Goal: Contribute content: Add original content to the website for others to see

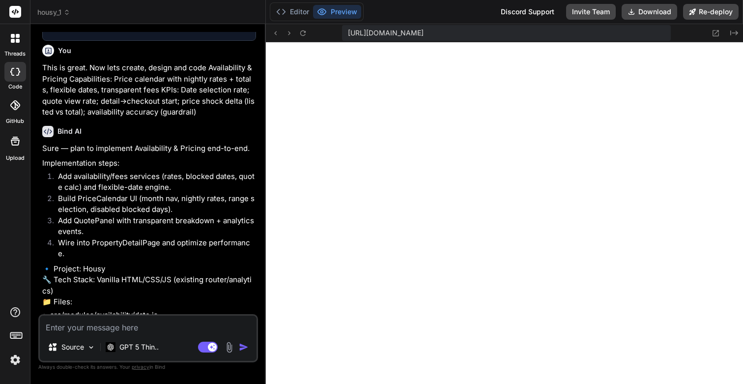
scroll to position [9204, 0]
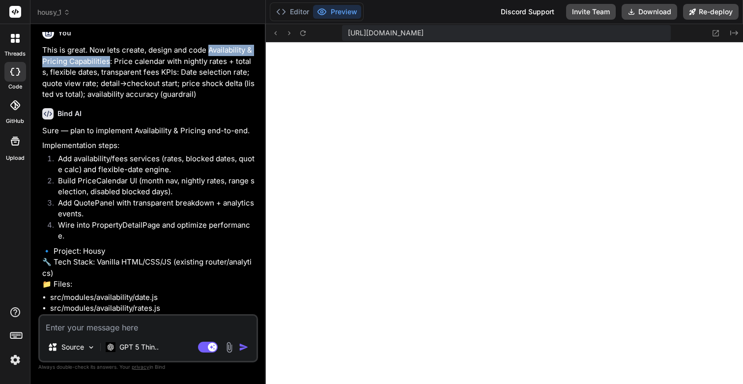
drag, startPoint x: 207, startPoint y: 176, endPoint x: 109, endPoint y: 186, distance: 98.8
click at [109, 100] on p "This is great. Now lets create, design and code Availability & Pricing Capabili…" at bounding box center [149, 73] width 214 height 56
copy p "Availability & Pricing Capabilities"
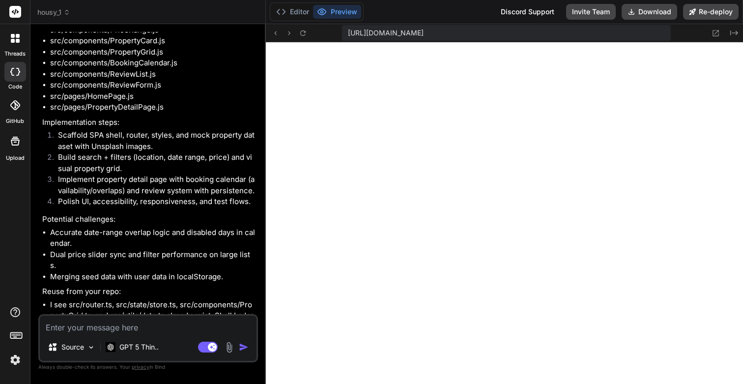
scroll to position [0, 0]
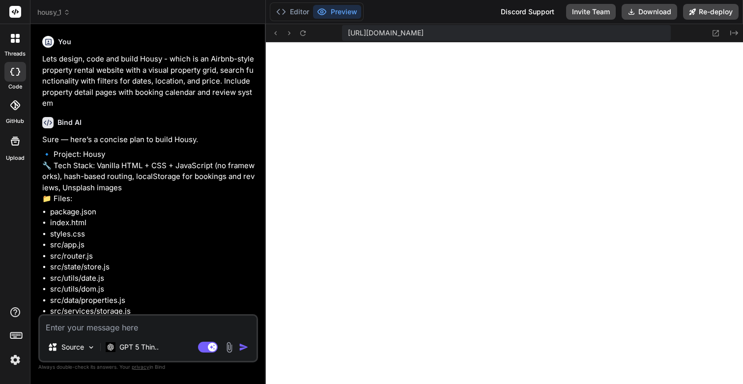
click at [141, 83] on p "Lets design, code and build Housy - which is an Airbnb-style property rental we…" at bounding box center [149, 82] width 214 height 56
click at [149, 82] on p "Lets design, code and build Housy - which is an Airbnb-style property rental we…" at bounding box center [149, 82] width 214 height 56
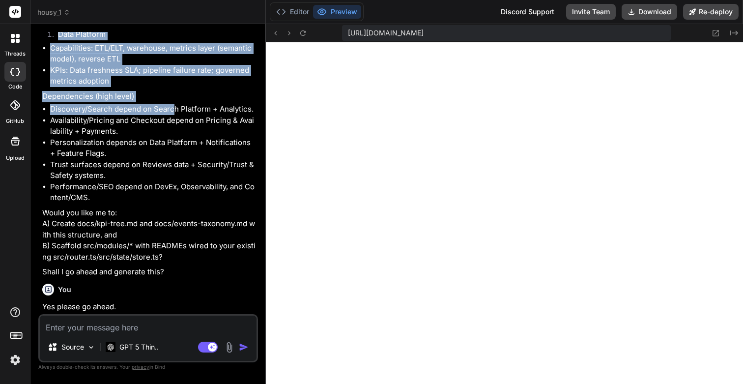
scroll to position [6470, 0]
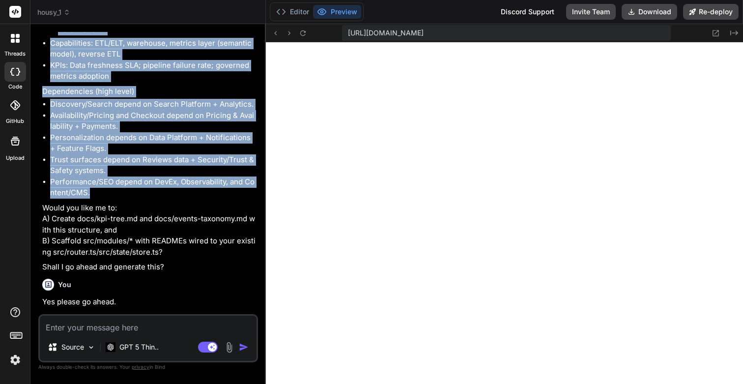
drag, startPoint x: 48, startPoint y: 74, endPoint x: 155, endPoint y: 298, distance: 249.0
copy div "Loremipsu Dolorsitam (Cons, Adipiscinge, Sed + Doei) Temporincidi: Utlaboree do…"
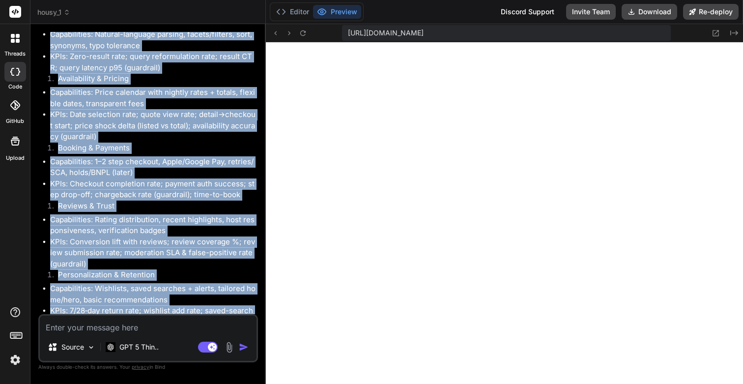
scroll to position [5391, 0]
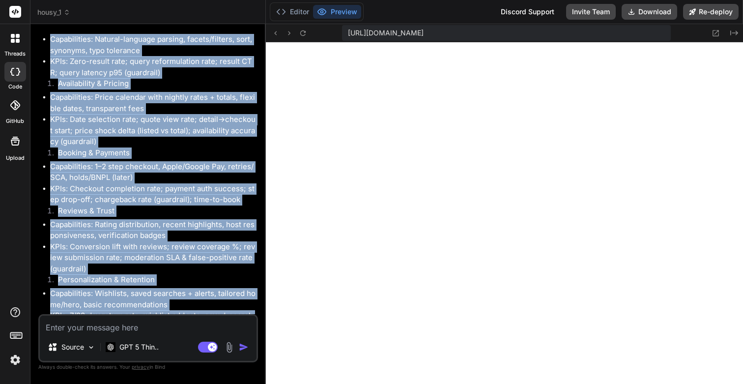
click at [187, 78] on li "KPIs: Zero-result rate; query reformulation rate; result CTR; query latency p95…" at bounding box center [153, 67] width 206 height 22
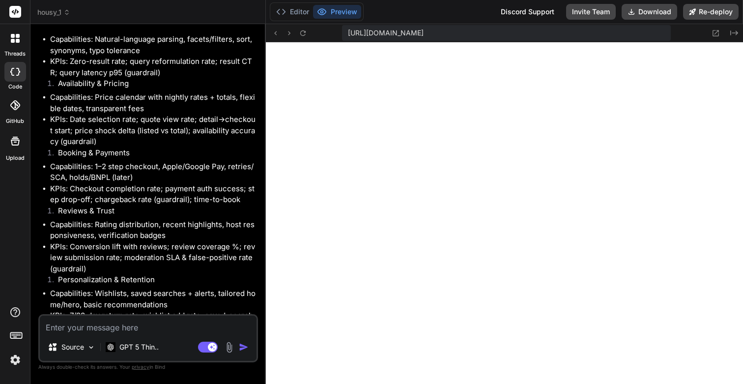
drag, startPoint x: 68, startPoint y: 140, endPoint x: 85, endPoint y: 141, distance: 16.7
click at [85, 34] on li "Search & Relevance" at bounding box center [153, 27] width 206 height 14
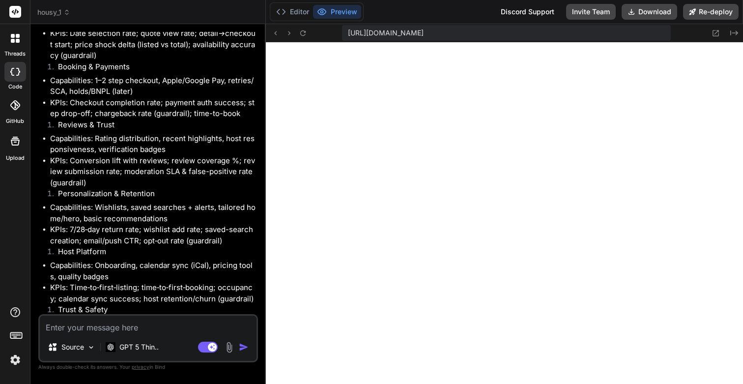
scroll to position [5483, 0]
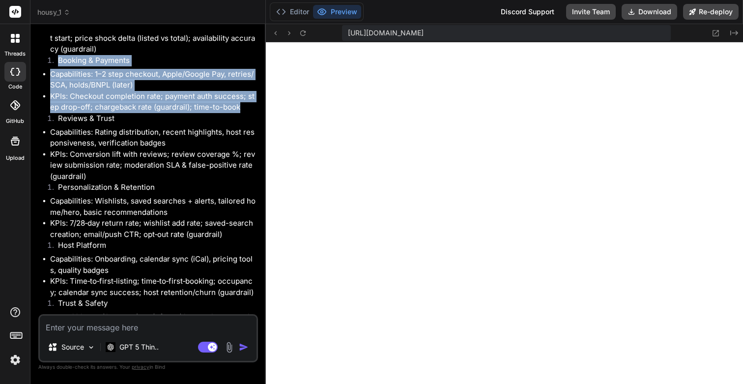
drag, startPoint x: 59, startPoint y: 176, endPoint x: 248, endPoint y: 225, distance: 194.8
copy div "Booking & Payments Capabilities: 1–2 step checkout, Apple/Google Pay, retries/S…"
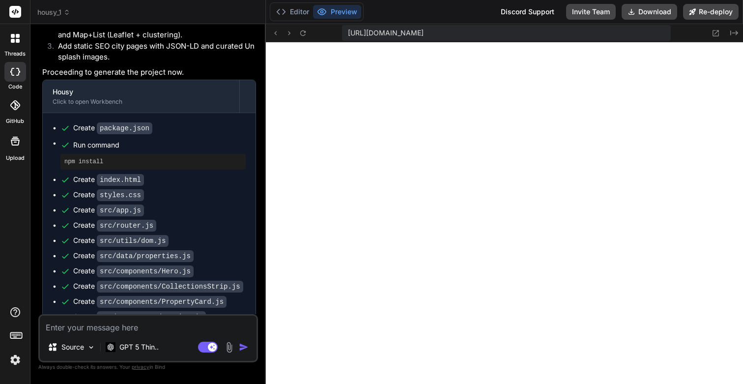
scroll to position [7737, 0]
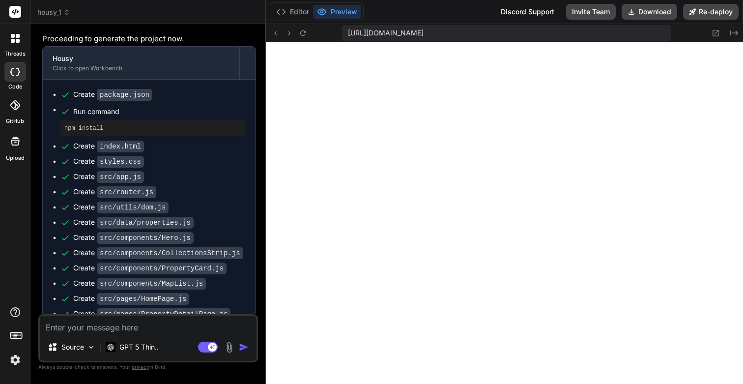
click at [72, 328] on textarea at bounding box center [148, 325] width 217 height 18
type textarea "T"
type textarea "x"
type textarea "Th"
type textarea "x"
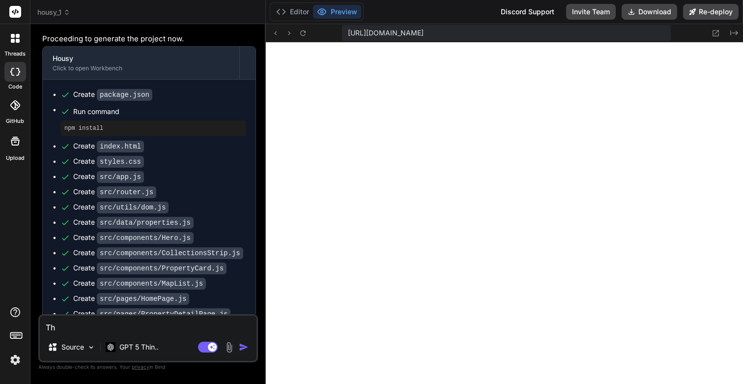
type textarea "Thi"
type textarea "x"
type textarea "This"
type textarea "x"
type textarea "This"
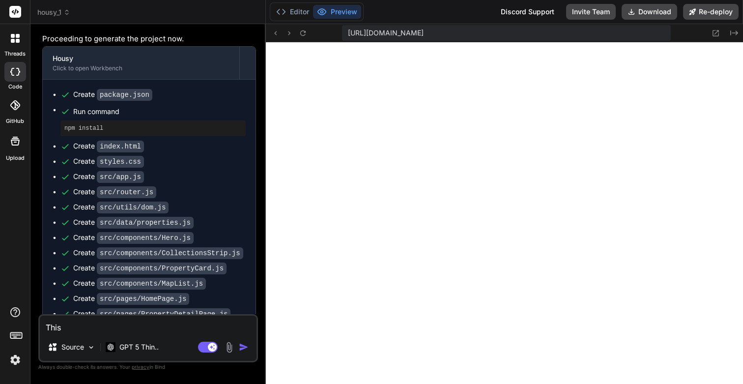
type textarea "x"
type textarea "This i"
type textarea "x"
type textarea "This is"
type textarea "x"
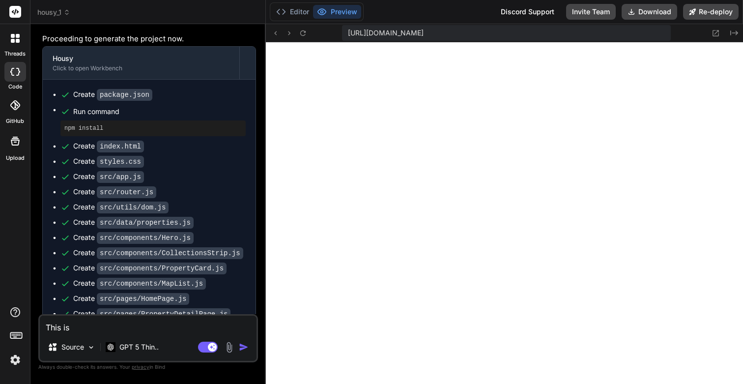
type textarea "This is"
type textarea "x"
type textarea "This is g"
type textarea "x"
type textarea "This is gr"
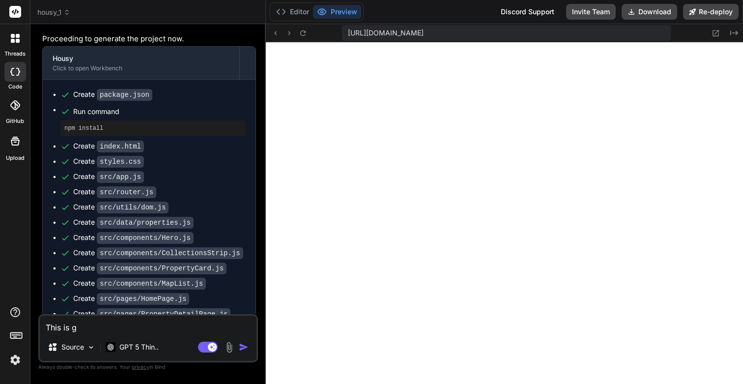
type textarea "x"
type textarea "This is grwe"
type textarea "x"
type textarea "This is grwea"
type textarea "x"
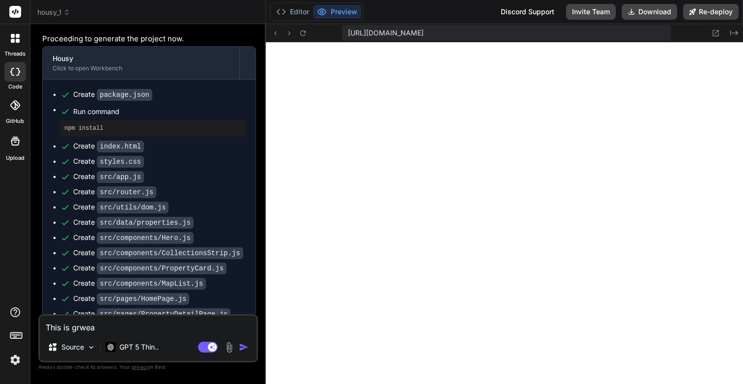
type textarea "This is grweat"
type textarea "x"
type textarea "This is grweat."
type textarea "x"
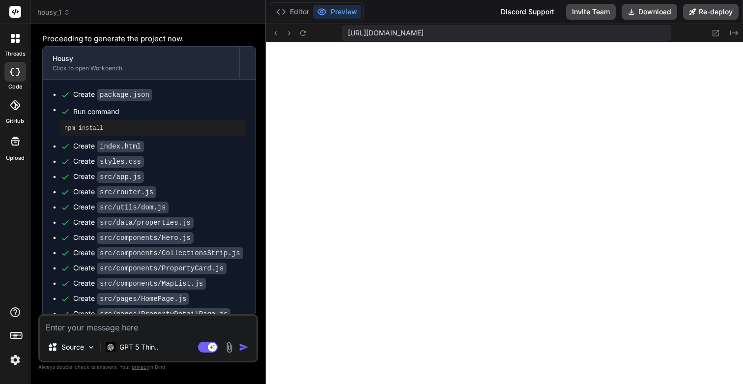
type textarea "T"
type textarea "x"
type textarea "Th"
type textarea "x"
type textarea "Thi"
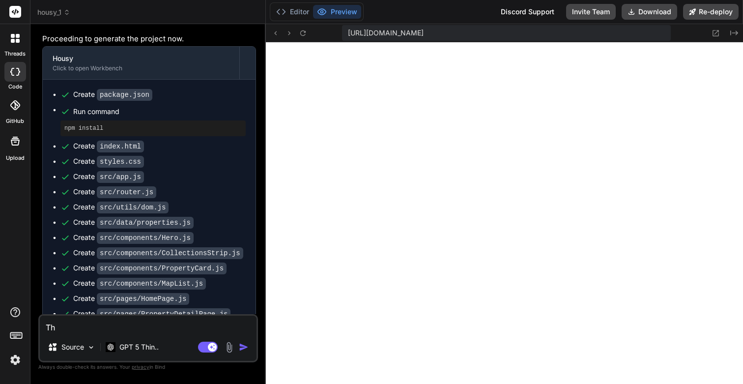
type textarea "x"
type textarea "This"
type textarea "x"
type textarea "This"
type textarea "x"
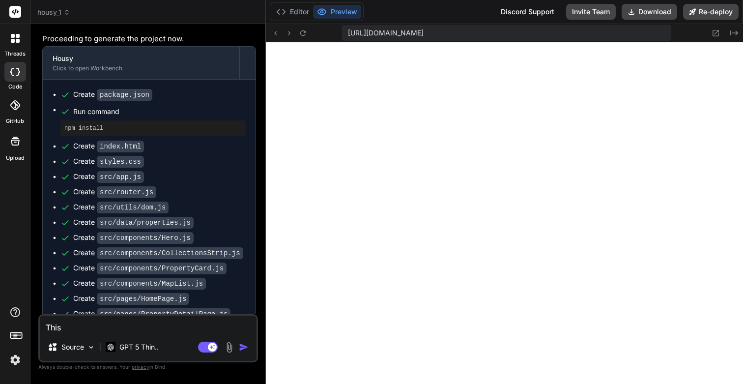
type textarea "This i"
type textarea "x"
type textarea "This is"
type textarea "x"
type textarea "This is"
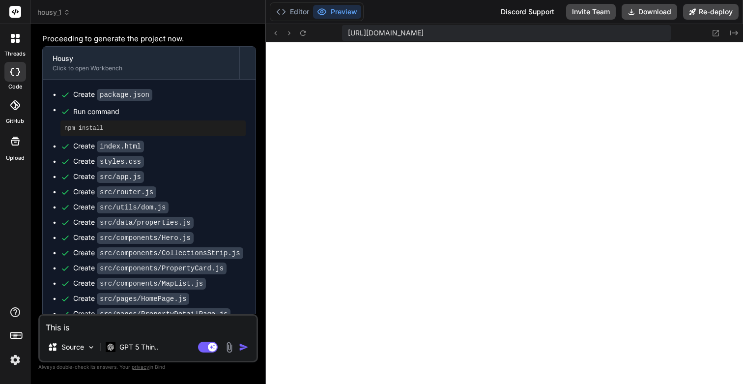
type textarea "x"
type textarea "This is g"
type textarea "x"
type textarea "This is gr"
type textarea "x"
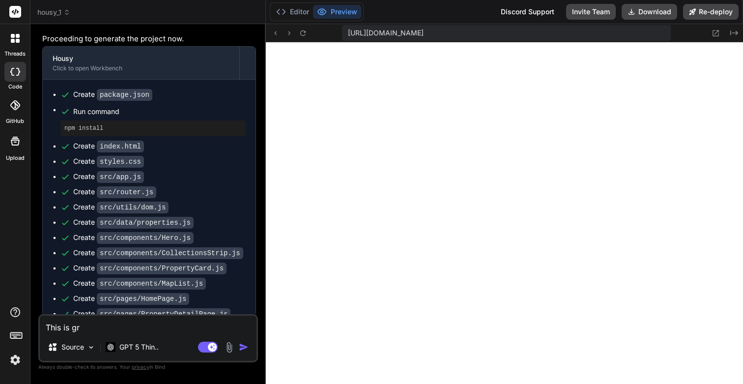
type textarea "This is gre"
type textarea "x"
type textarea "This is grea"
type textarea "x"
type textarea "This is great"
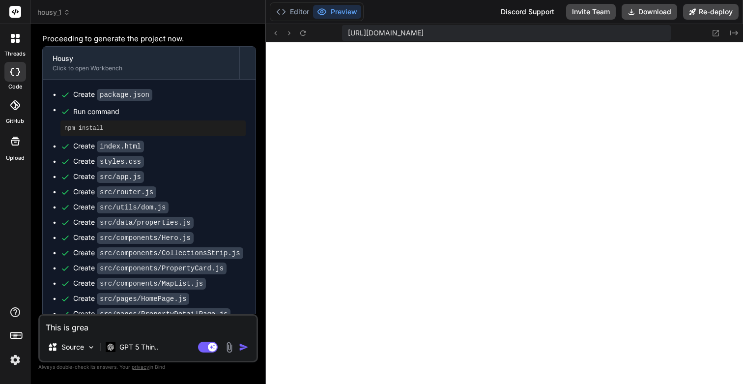
type textarea "x"
type textarea "This is great."
type textarea "x"
type textarea "This is great."
type textarea "x"
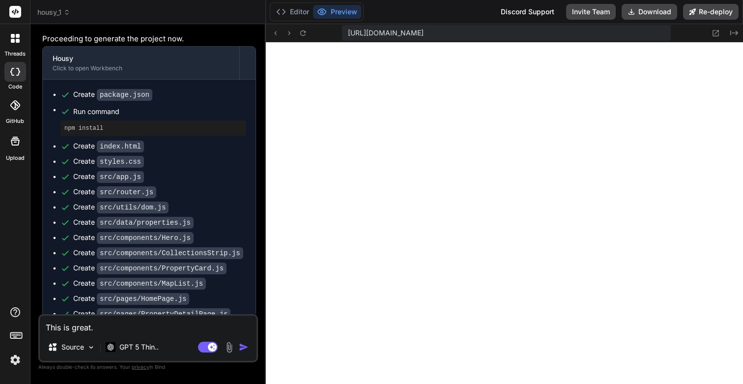
type textarea "This is great."
type textarea "x"
type textarea "This is great. N"
type textarea "x"
type textarea "This is great. No"
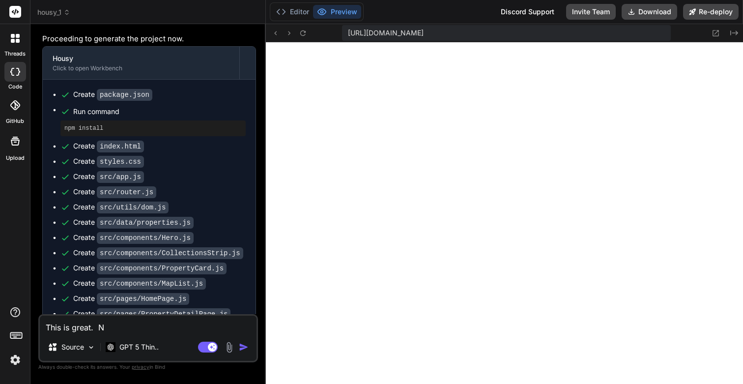
type textarea "x"
type textarea "This is great. Now"
type textarea "x"
type textarea "This is great. Now"
type textarea "x"
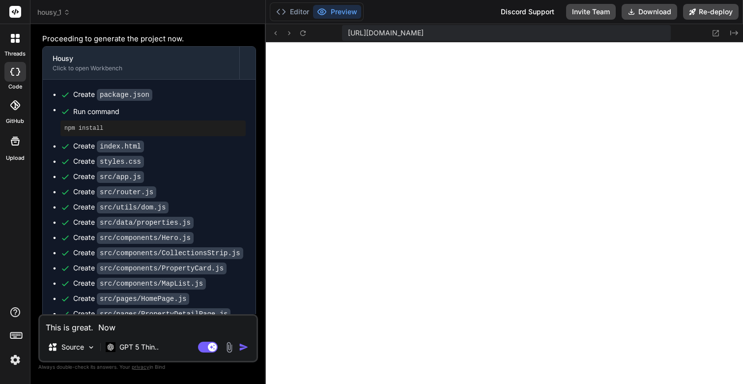
type textarea "This is great. Now l"
type textarea "x"
type textarea "This is great. Now le"
type textarea "x"
type textarea "This is great. Now les"
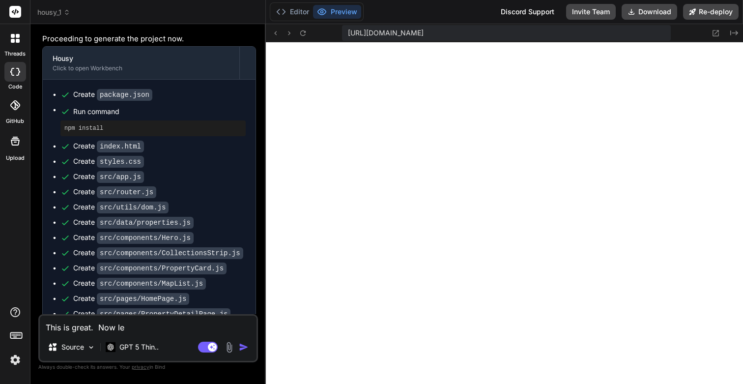
type textarea "x"
type textarea "This is great. Now lest"
type textarea "x"
type textarea "This is great. Now lest"
type textarea "x"
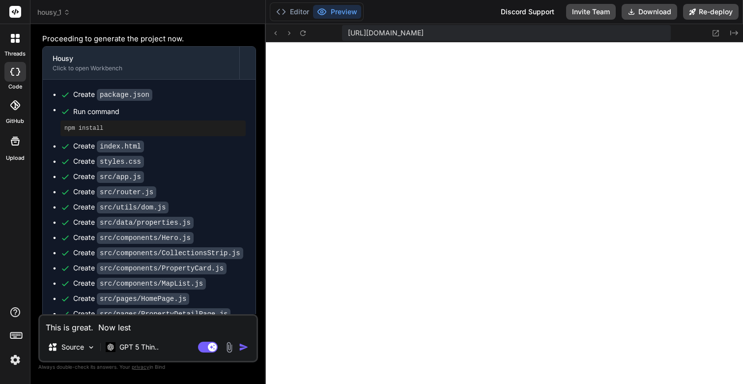
type textarea "This is great. Now lest d"
type textarea "x"
type textarea "This is great. Now lest de"
type textarea "x"
type textarea "This is great. Now lest des"
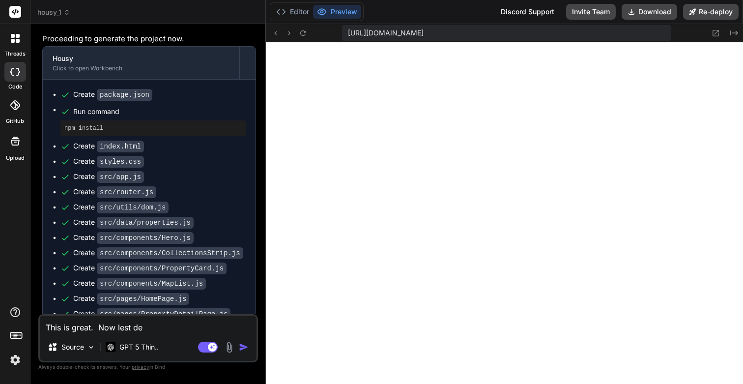
type textarea "x"
type textarea "This is great. Now lest desi"
type textarea "x"
type textarea "This is great. Now lest desig"
type textarea "x"
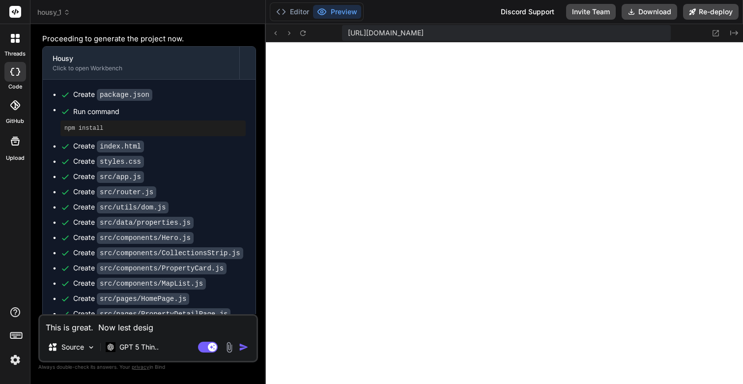
type textarea "This is great. Now lest design"
type textarea "x"
type textarea "This is great. Now lest design,"
type textarea "x"
type textarea "This is great. Now lest design,"
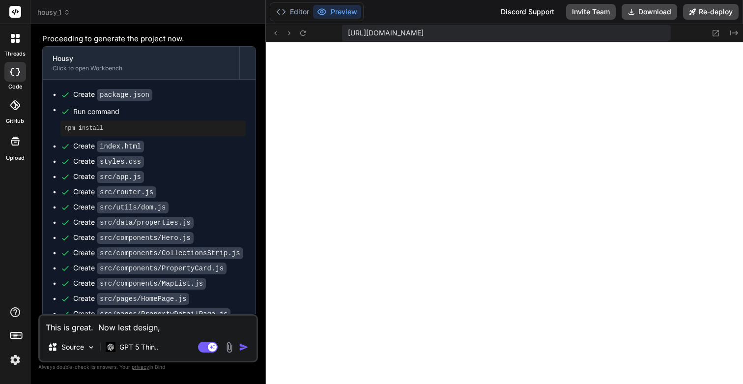
type textarea "x"
type textarea "This is great. Now lest design, c"
type textarea "x"
type textarea "This is great. Now lest design, co"
type textarea "x"
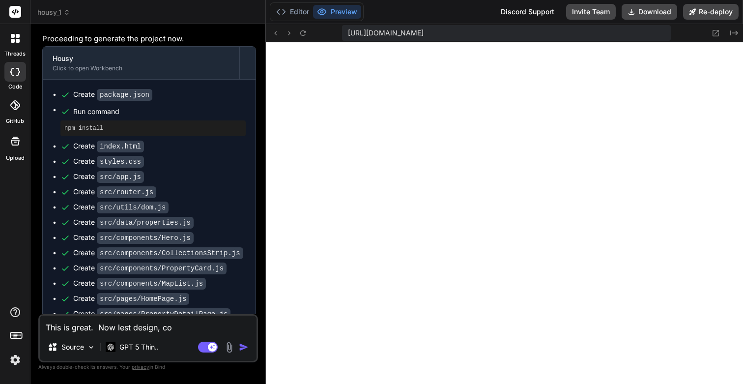
type textarea "This is great. Now lest design, cod"
type textarea "x"
type textarea "This is great. Now lest design, code"
type textarea "x"
type textarea "This is great. Now lest design, codes"
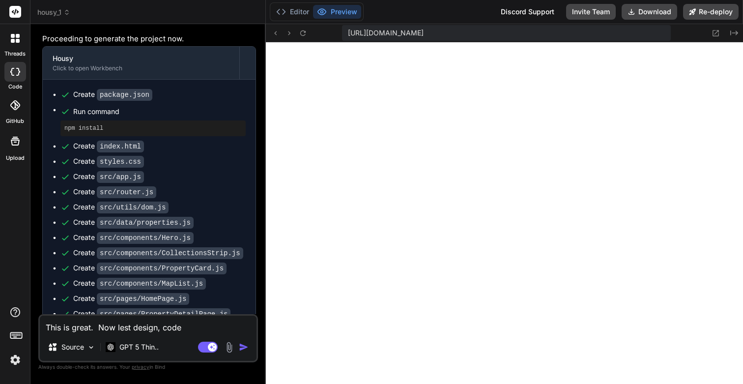
type textarea "x"
type textarea "This is great. Now lest design, codes"
type textarea "x"
type textarea "This is great. Now lest design, codes"
type textarea "x"
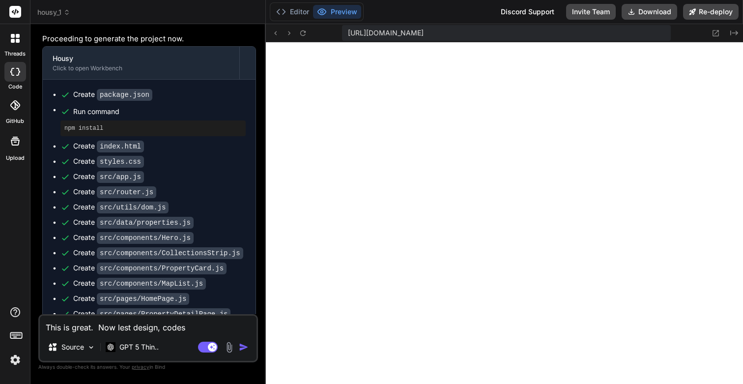
type textarea "This is great. Now lest design, code"
type textarea "x"
type textarea "This is great. Now lest design, cod"
type textarea "x"
type textarea "This is great. Now lest design, code"
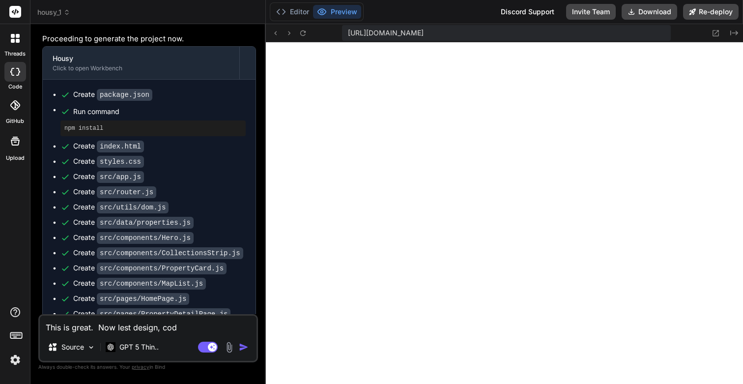
type textarea "x"
type textarea "This is great. Now lest design, code"
type textarea "x"
type textarea "This is great. Now lest design, code a"
type textarea "x"
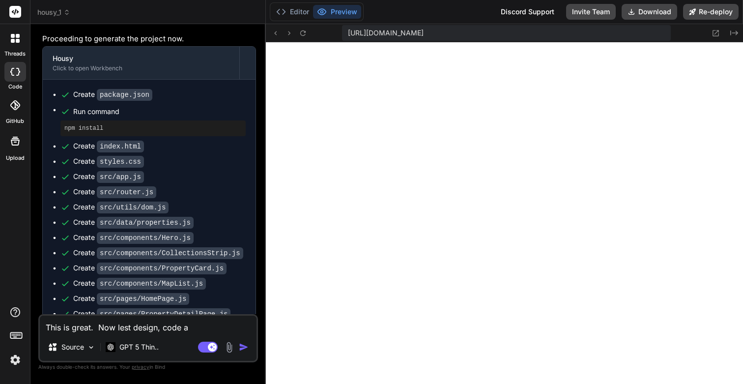
type textarea "This is great. Now lest design, code an"
type textarea "x"
type textarea "This is great. Now lest design, code and"
type textarea "x"
type textarea "This is great. Now lest design, code and"
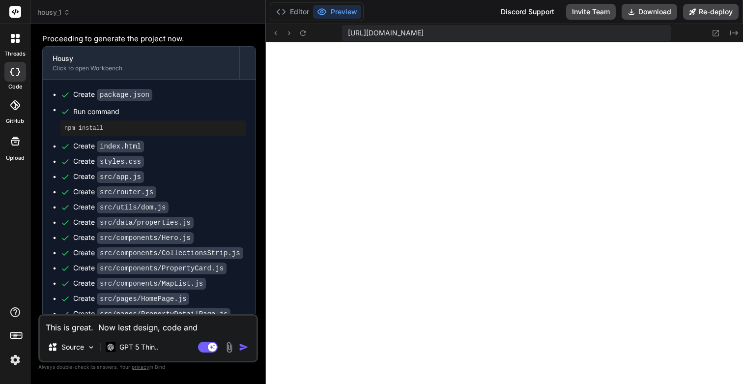
type textarea "x"
type textarea "This is great. Now lest design, code and b"
type textarea "x"
type textarea "This is great. Now lest design, code and bu"
type textarea "x"
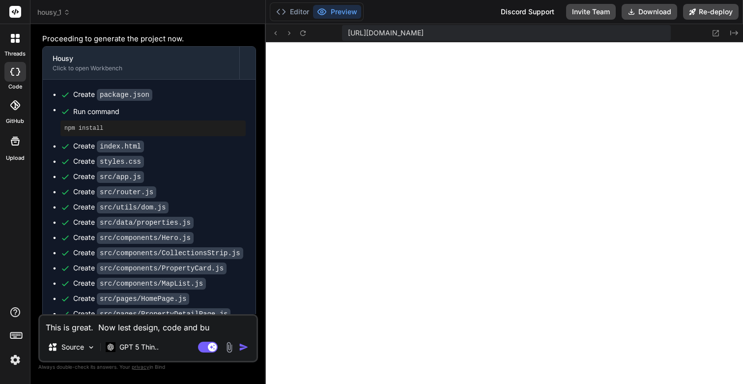
type textarea "This is great. Now lest design, code and [PERSON_NAME]"
type textarea "x"
type textarea "This is great. Now lest design, code and buil"
type textarea "x"
type textarea "This is great. Now lest design, code and build"
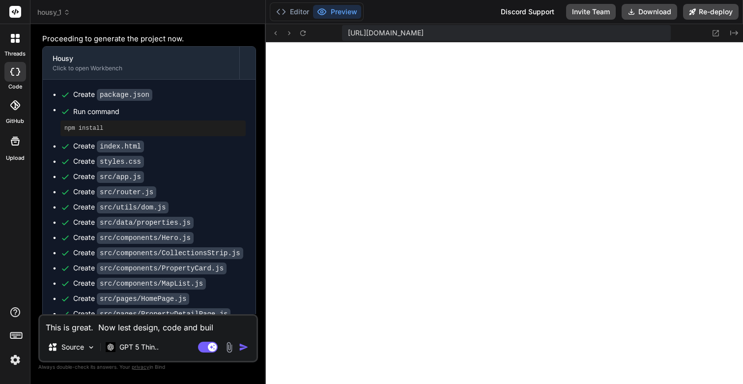
type textarea "x"
type textarea "This is great. Now lest design, code and build"
type textarea "x"
click at [133, 324] on textarea "This is great. Now lest design, code and build" at bounding box center [148, 325] width 217 height 18
type textarea "This is great. Now lest bdesign, code and build"
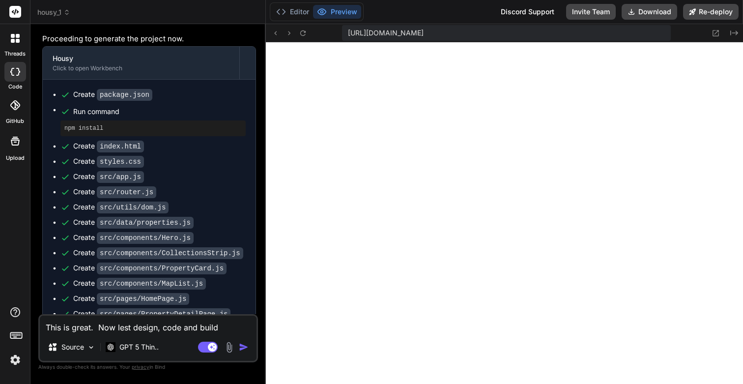
type textarea "x"
type textarea "This is great. Now lest budesign, code and build"
type textarea "x"
type textarea "This is great. Now lest buidesign, code and build"
type textarea "x"
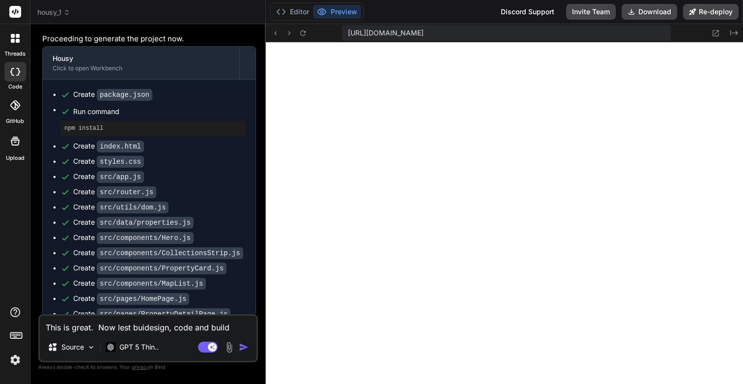
type textarea "This is great. Now lest buildesign, code and build"
type textarea "x"
type textarea "This is great. Now lest builddesign, code and build"
type textarea "x"
type textarea "This is great. Now lest build,design, code and build"
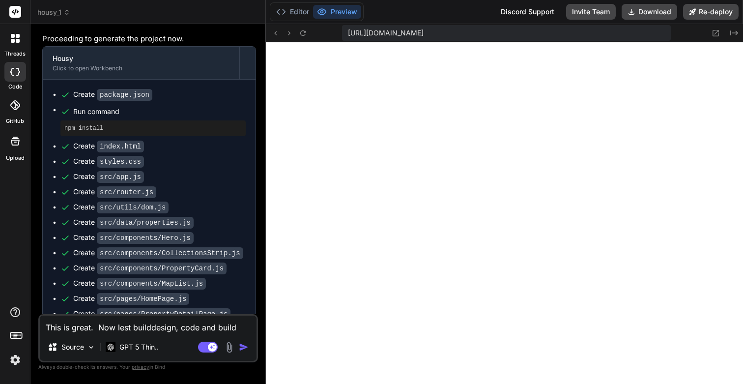
type textarea "x"
type textarea "This is great. Now lest build, design, code and build"
type textarea "x"
type textarea "This is great. Now lest build, design, code and build"
type textarea "x"
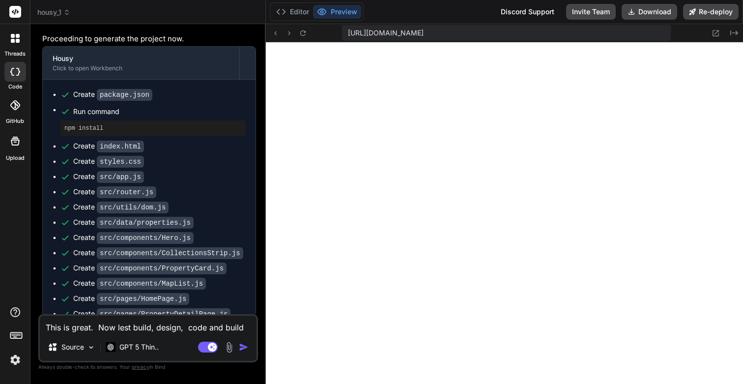
type textarea "This is great. Now lest build, design, a code and build"
type textarea "x"
type textarea "This is great. Now lest build, design, an code and build"
type textarea "x"
type textarea "This is great. Now lest build, design, and code and build"
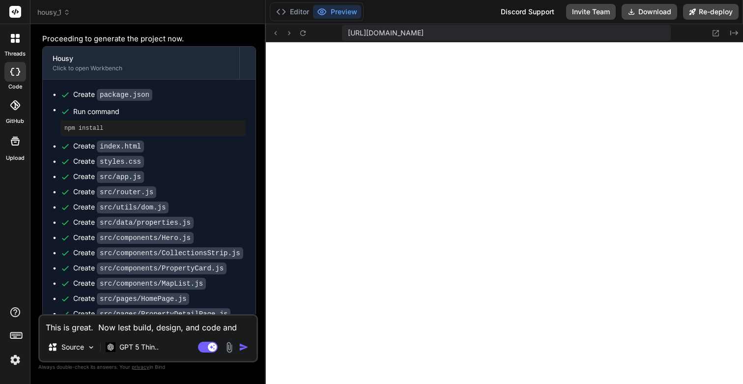
type textarea "x"
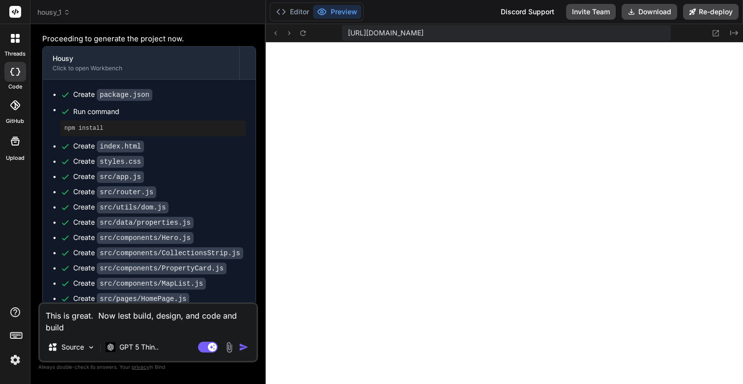
type textarea "This is great. Now lest build, design, and code"
type textarea "x"
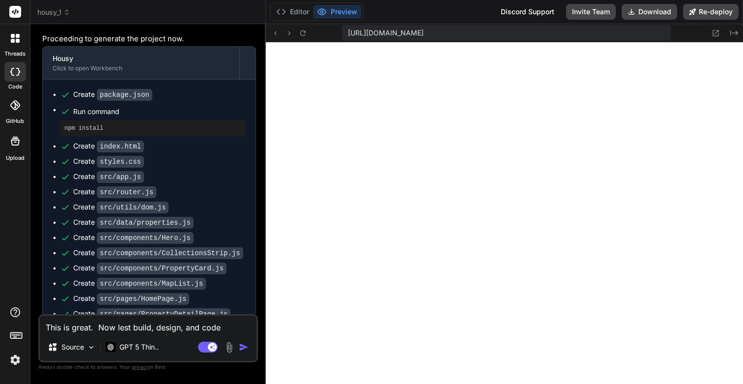
type textarea "This is great. Now lest build, design, and code"
type textarea "x"
type textarea "This is great. Now lest build, design, and code"
type textarea "x"
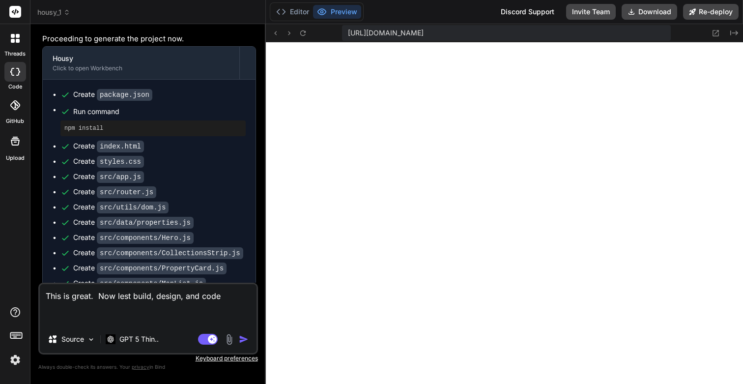
paste textarea "Booking & Payments Capabilities: 1–2 step checkout, Apple/Google Pay, retries/S…"
type textarea "This is great. Now lest build, design, and code Booking & Payments Capabilities…"
type textarea "x"
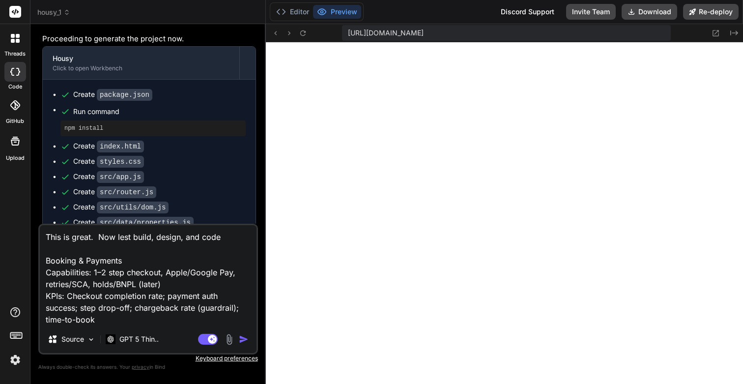
type textarea "This is great. Now lest build, design, and code Booking & Payments Capabilities…"
click at [243, 342] on img "button" at bounding box center [244, 339] width 10 height 10
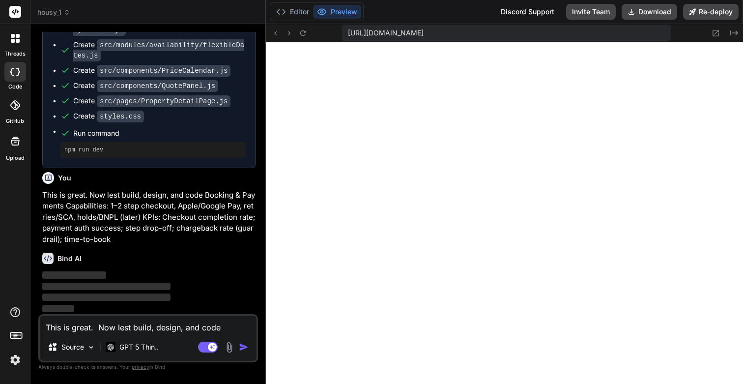
scroll to position [10102, 0]
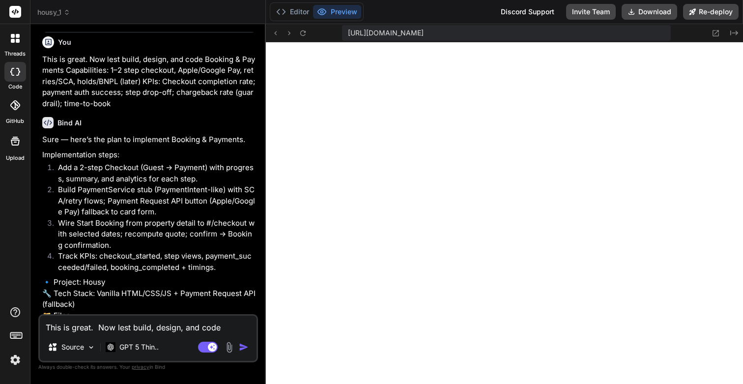
type textarea "x"
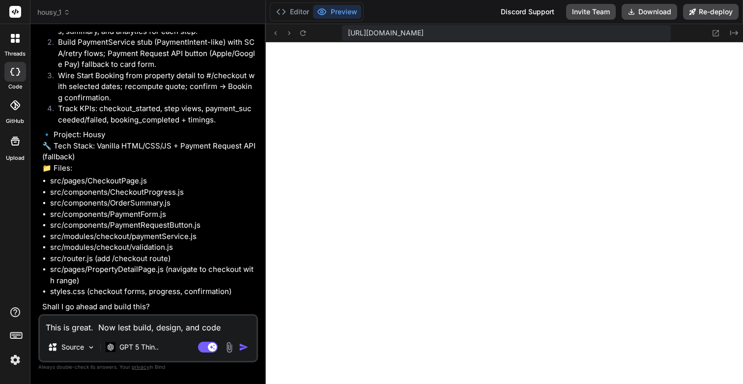
click at [114, 321] on textarea "This is great. Now lest build, design, and code Booking & Payments Capabilities…" at bounding box center [148, 325] width 217 height 18
type textarea "Y"
type textarea "x"
type textarea "Ye"
type textarea "x"
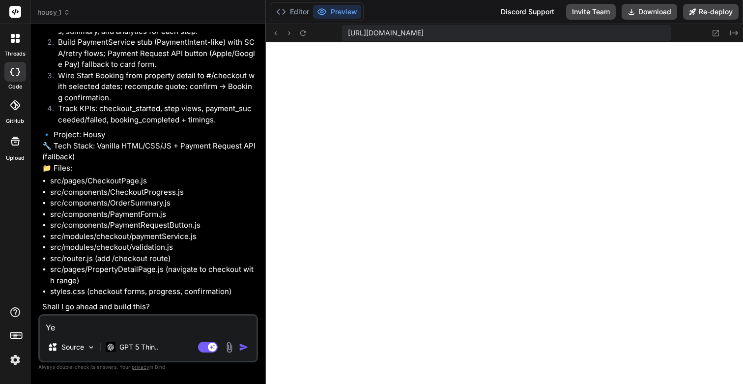
type textarea "Yes"
type textarea "x"
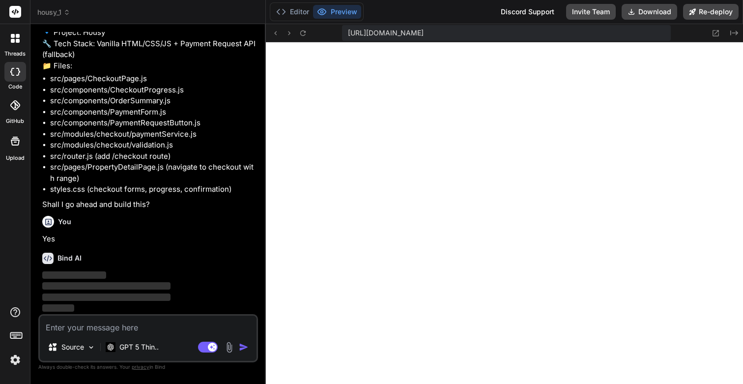
scroll to position [10509, 0]
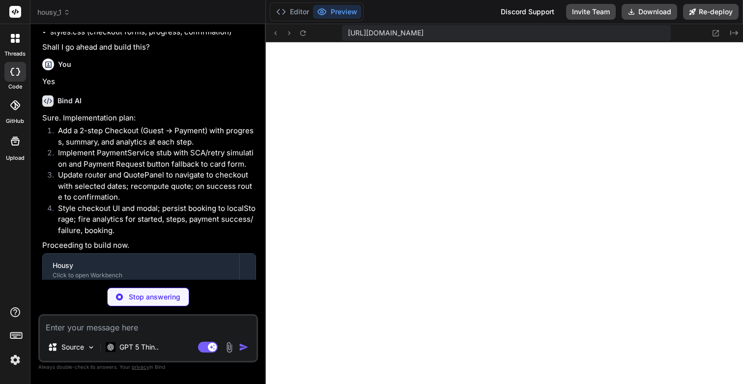
type textarea "x"
type textarea "export function isValidCVC(cvc) { const v = String(cvc || '').trim(); return /^…"
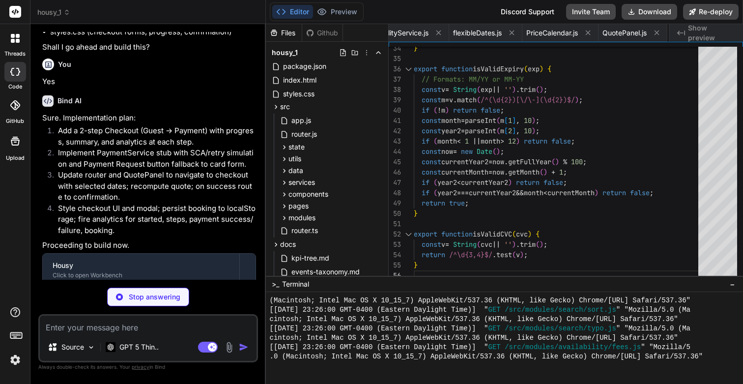
type textarea "x"
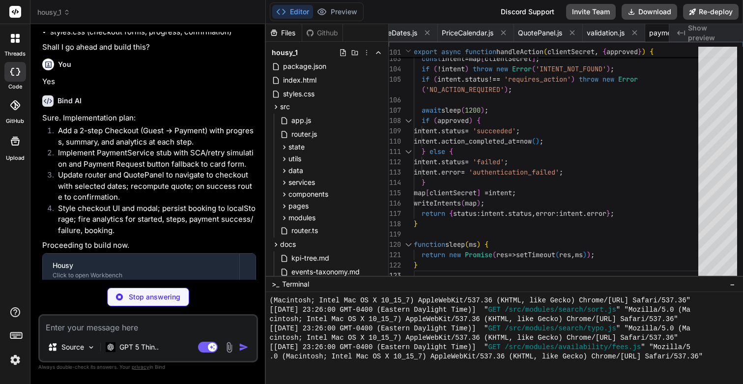
type textarea "x"
type textarea "return null; } }"
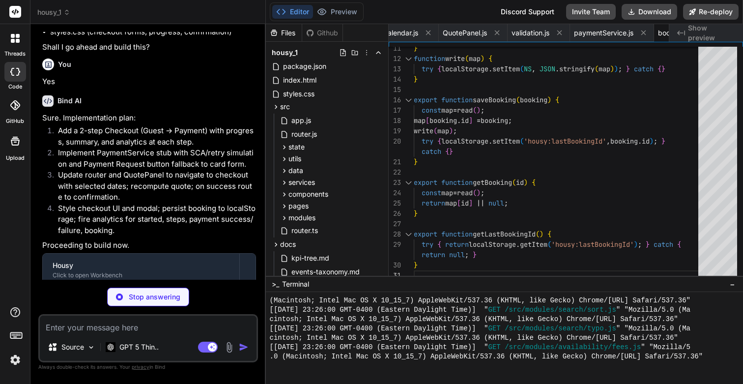
type textarea "x"
type textarea "return host; }"
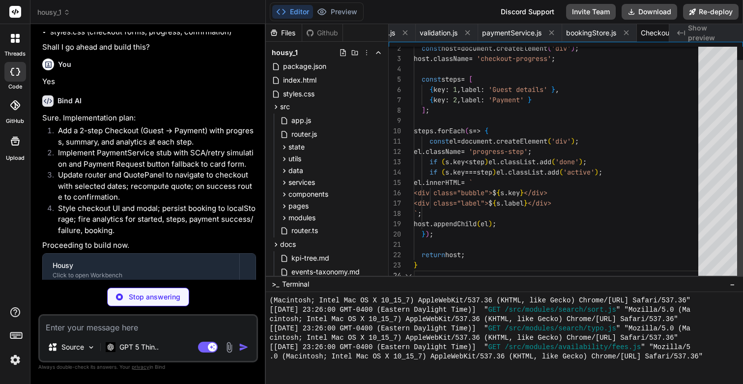
scroll to position [31, 0]
type textarea "x"
type textarea "return host; }"
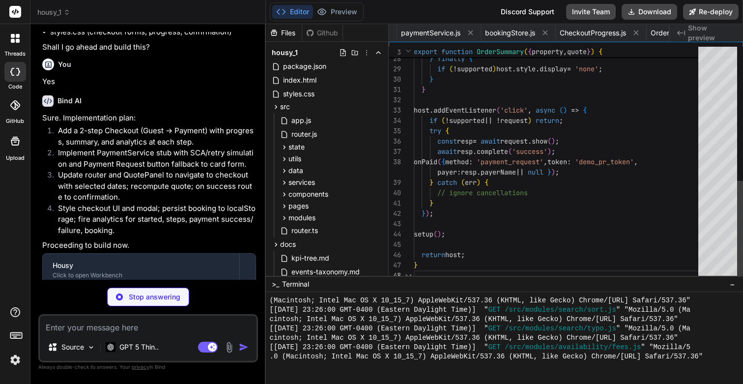
scroll to position [0, 2617]
type textarea "x"
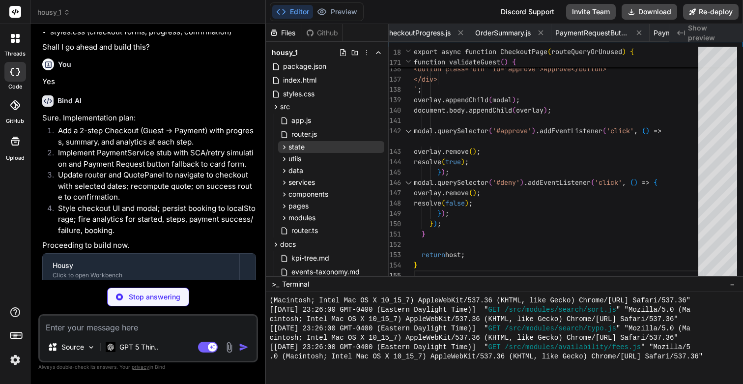
type textarea "x"
type textarea "}"
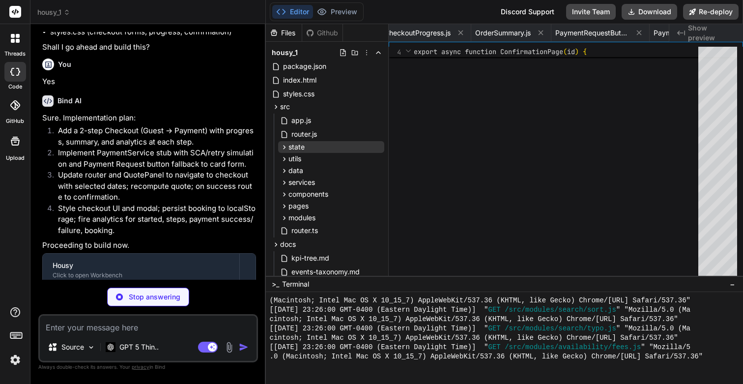
type textarea "x"
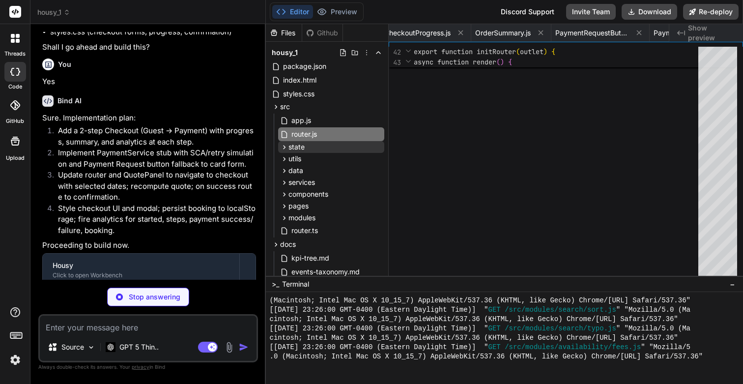
type textarea "x"
type textarea "return { el: host, update }; }"
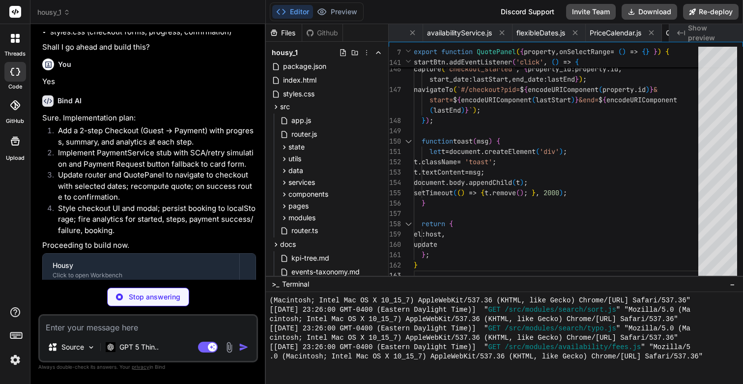
scroll to position [10899, 0]
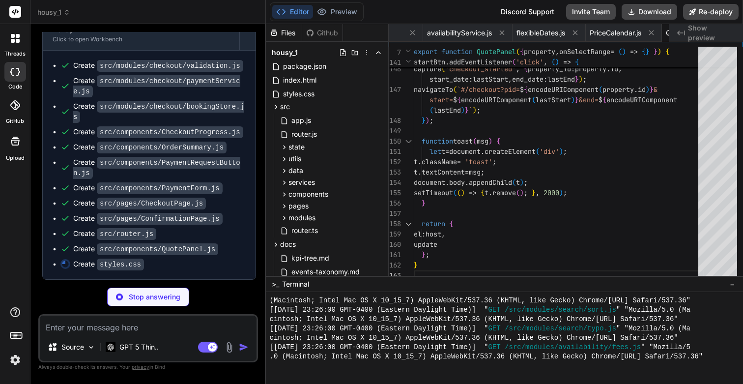
type textarea "x"
type textarea "position:fixed;inset:0;background:rgba(2,6,23,0.55); display:flex;align-items:c…"
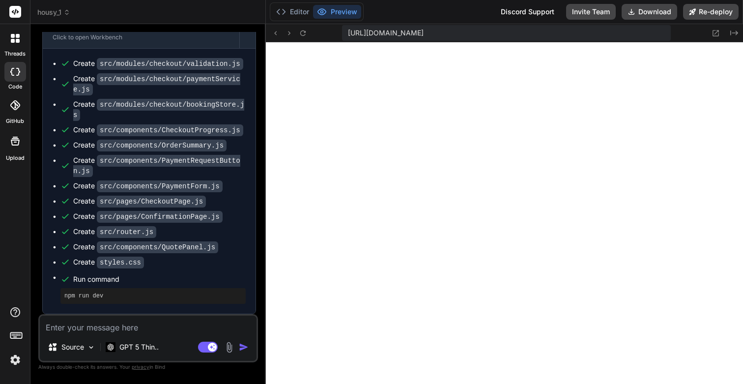
type textarea "x"
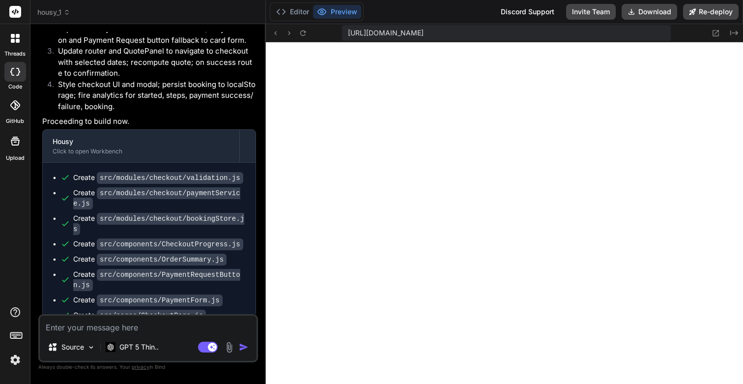
scroll to position [10705, 0]
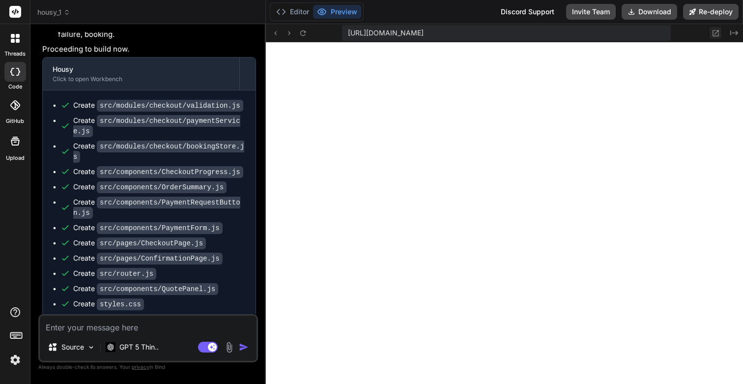
click at [718, 30] on icon at bounding box center [716, 33] width 6 height 6
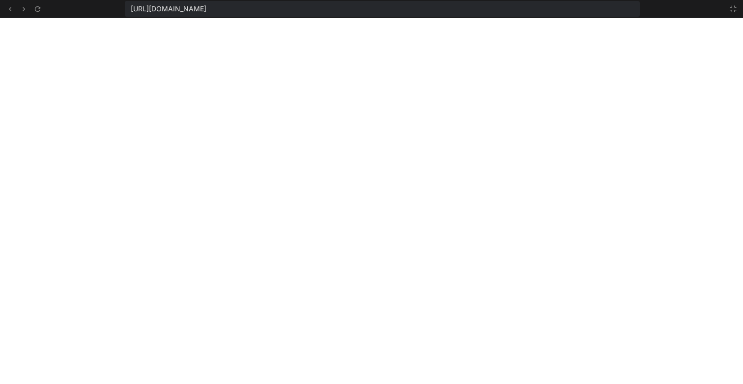
scroll to position [8824, 0]
click at [735, 10] on icon at bounding box center [733, 9] width 6 height 6
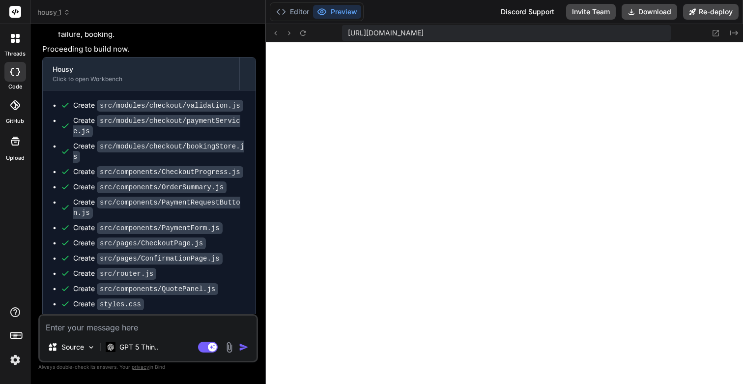
click at [112, 322] on textarea at bounding box center [148, 325] width 217 height 18
type textarea "T"
type textarea "x"
click at [20, 361] on img at bounding box center [15, 359] width 17 height 17
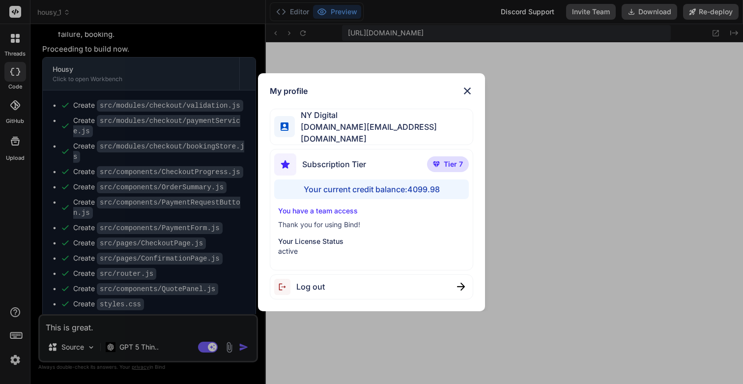
click at [20, 361] on div "My profile NY Digital [DOMAIN_NAME][EMAIL_ADDRESS][DOMAIN_NAME] Subscription Ti…" at bounding box center [371, 192] width 743 height 384
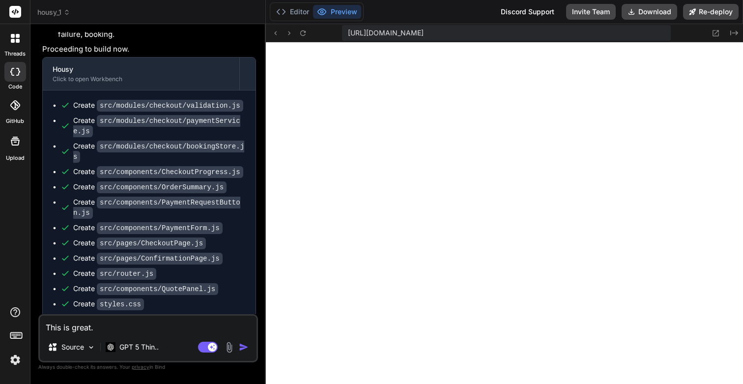
click at [160, 332] on textarea "This is great." at bounding box center [148, 325] width 217 height 18
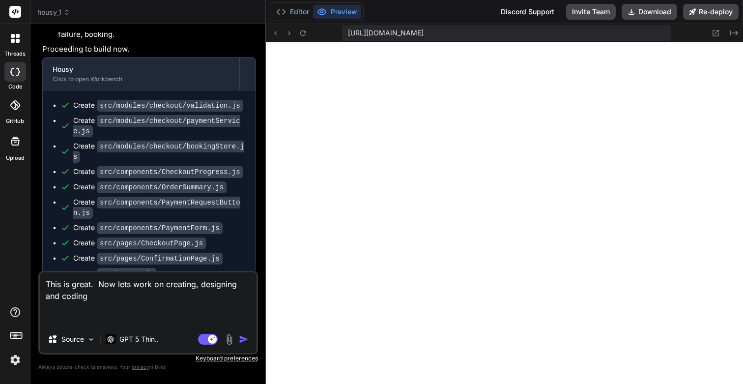
paste textarea "Reviews & Trust Capabilities: Rating distribution, recent highlights, host resp…"
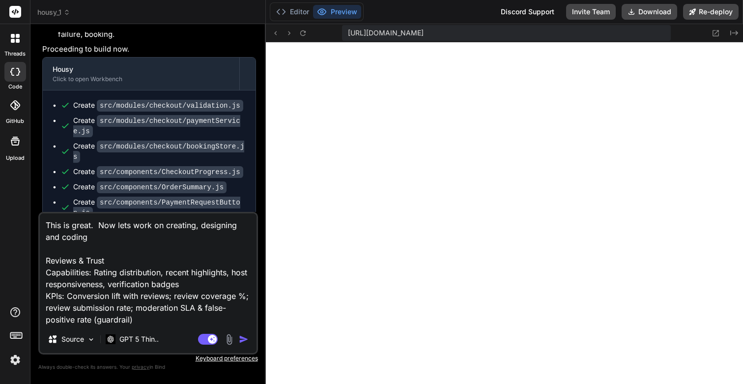
click at [245, 338] on img "button" at bounding box center [244, 339] width 10 height 10
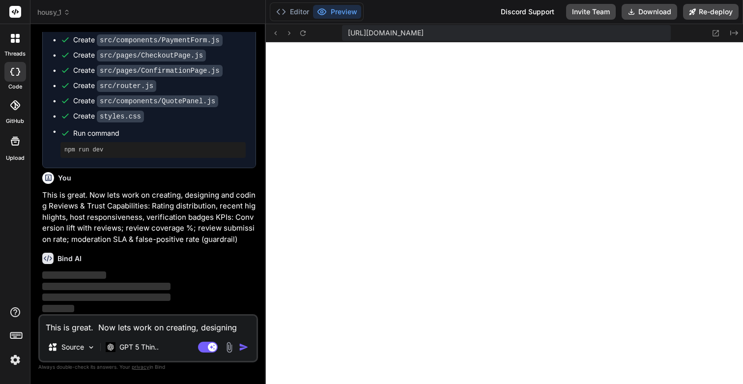
scroll to position [11047, 0]
